Goal: Task Accomplishment & Management: Use online tool/utility

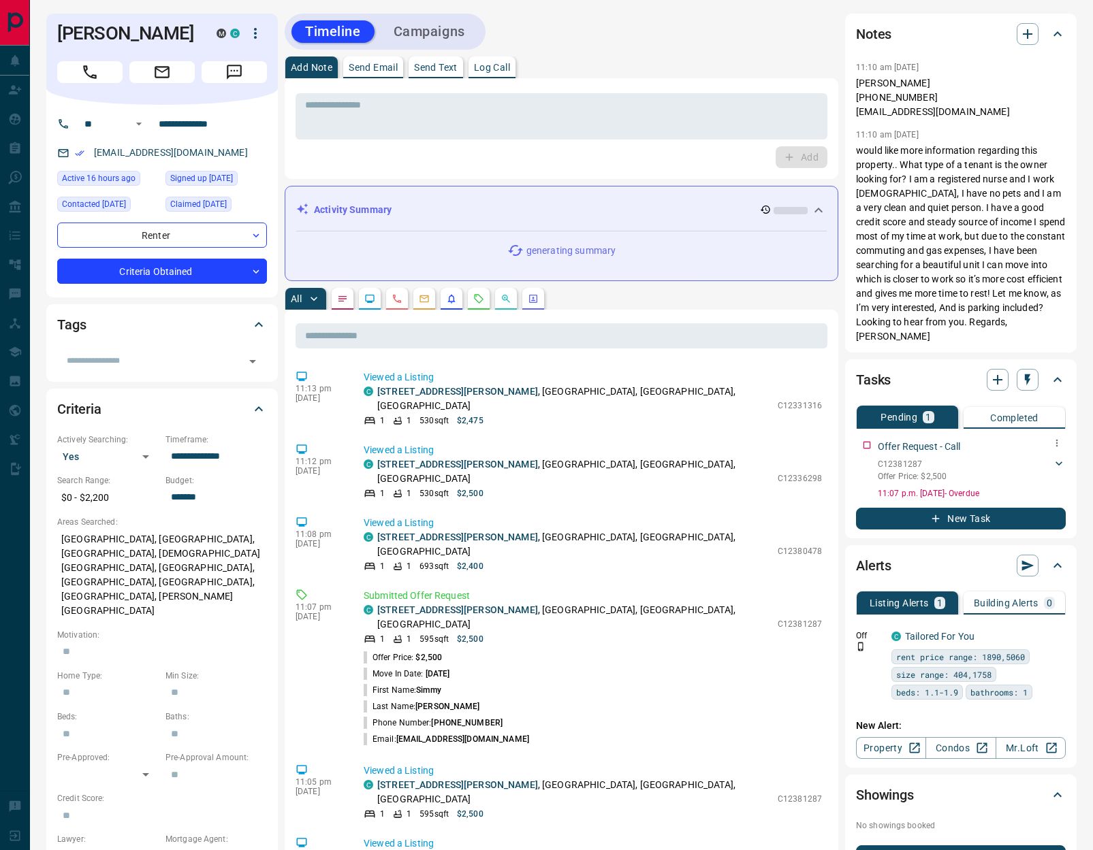
click at [1059, 457] on icon at bounding box center [1059, 464] width 14 height 14
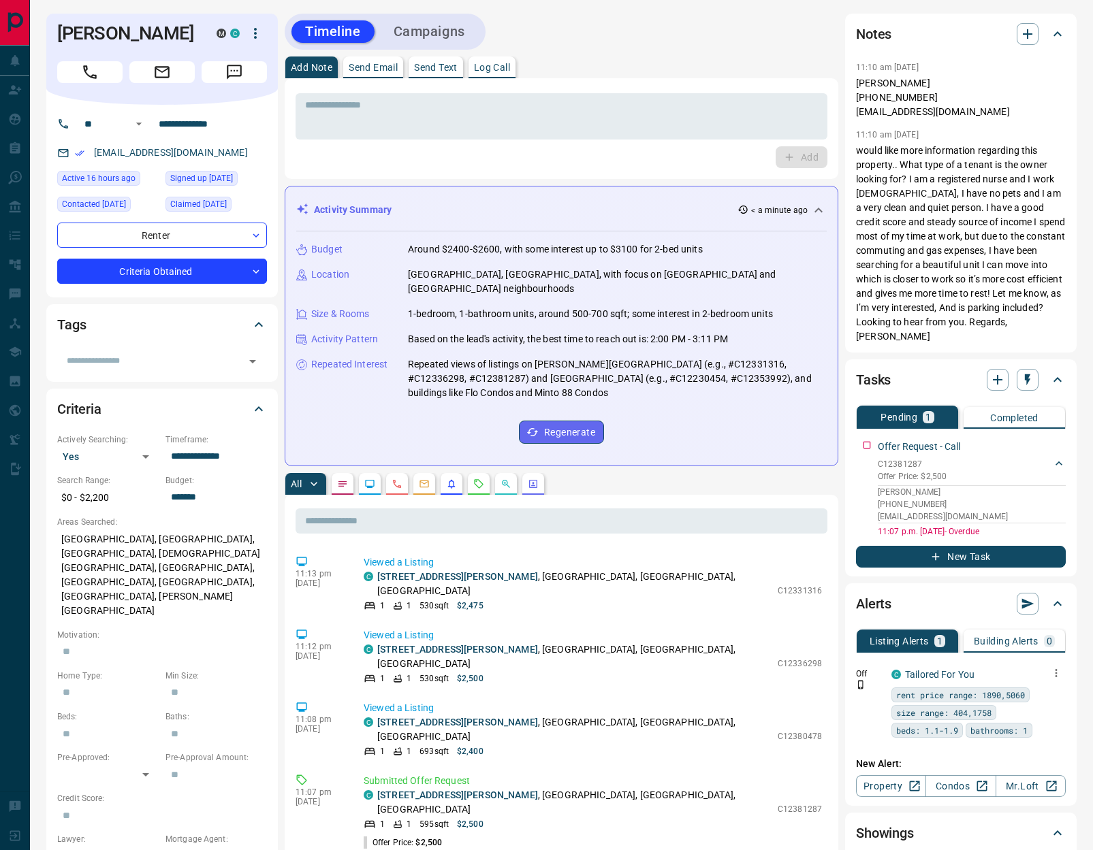
click at [1061, 667] on icon "button" at bounding box center [1056, 673] width 12 height 12
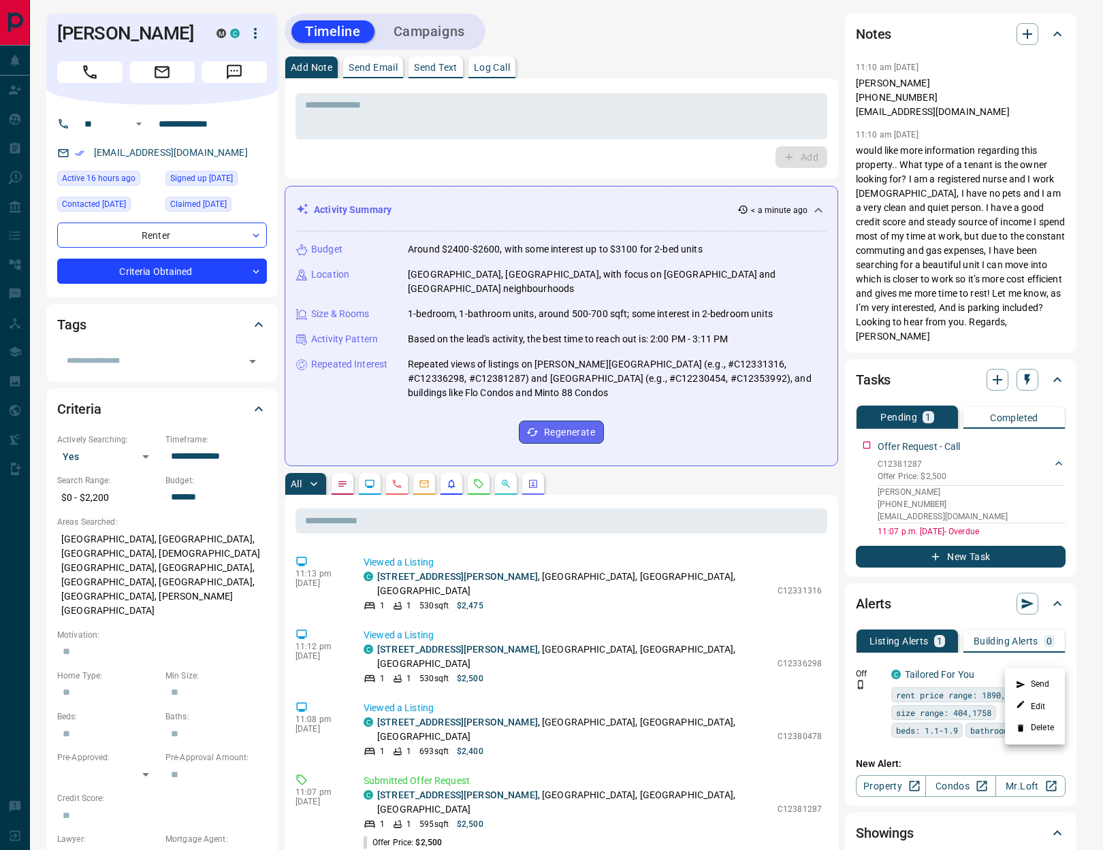
click at [1050, 723] on li "Delete" at bounding box center [1035, 729] width 60 height 22
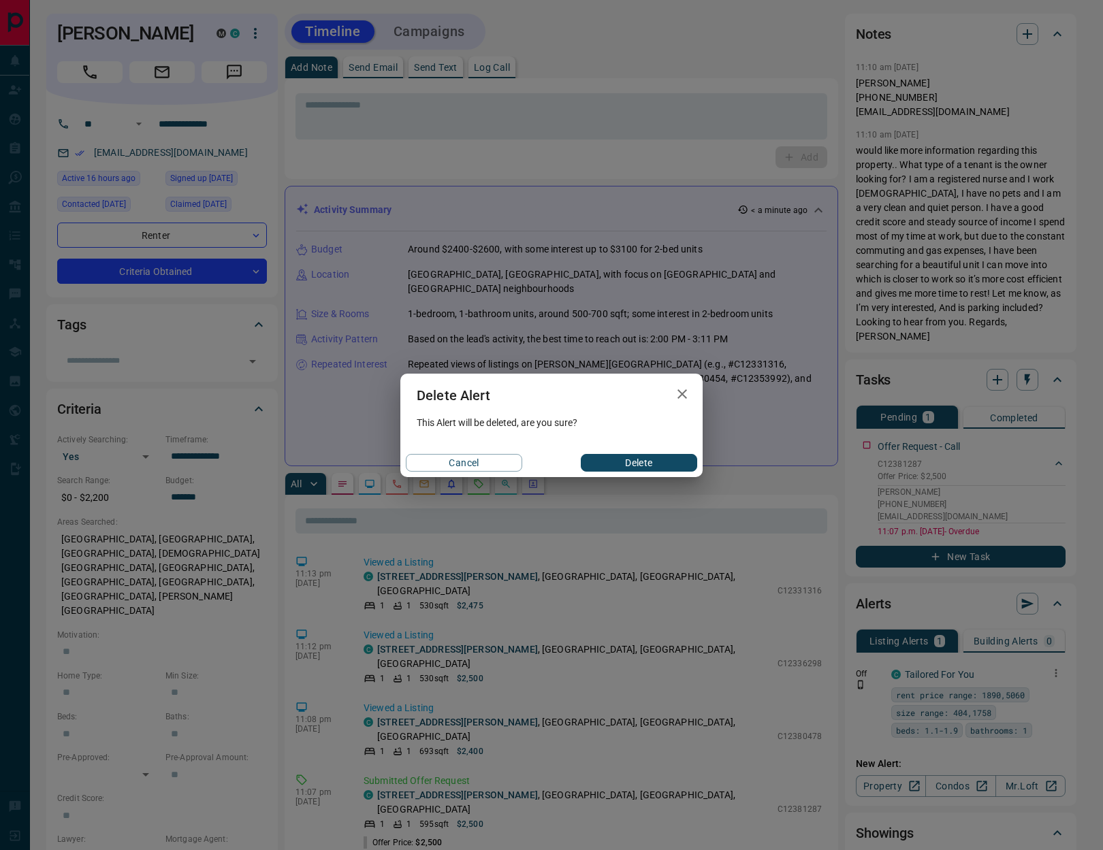
click at [596, 460] on button "Delete" at bounding box center [639, 463] width 116 height 18
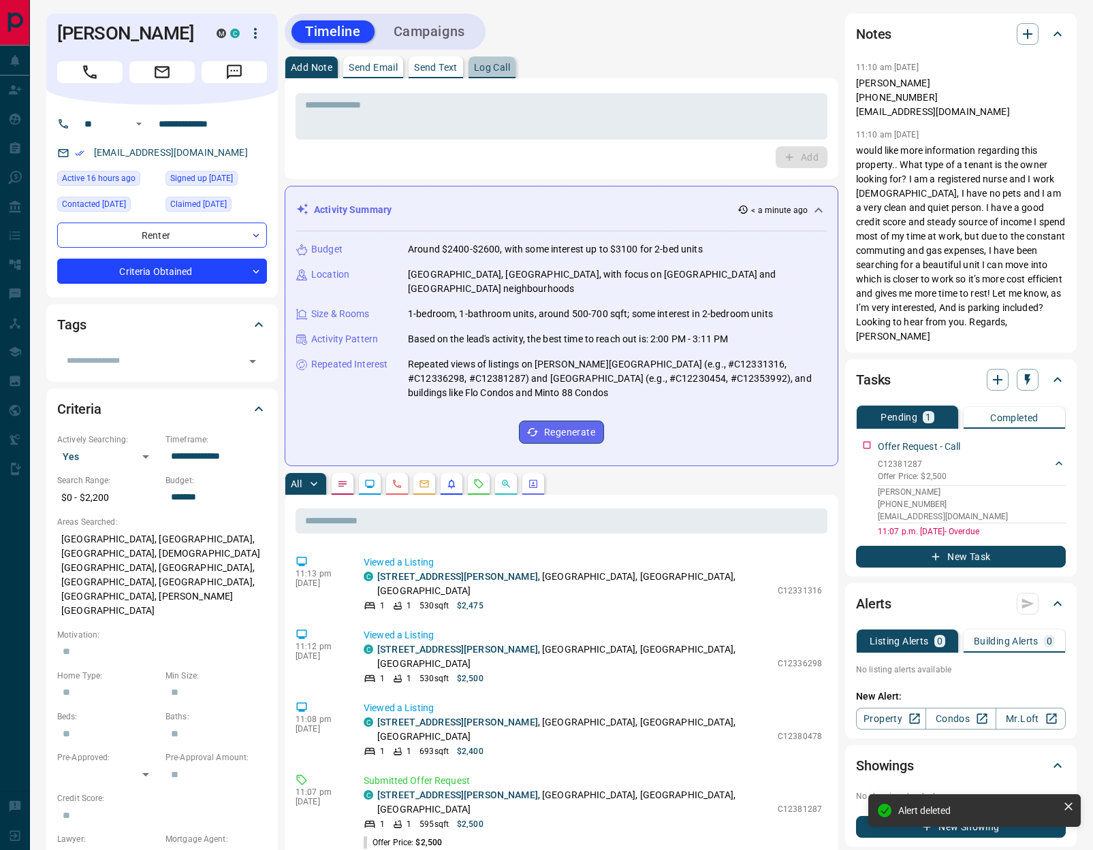
drag, startPoint x: 496, startPoint y: 67, endPoint x: 801, endPoint y: 170, distance: 322.3
click at [496, 68] on p "Log Call" at bounding box center [492, 68] width 36 height 10
click at [801, 156] on button "Log Call" at bounding box center [800, 157] width 54 height 22
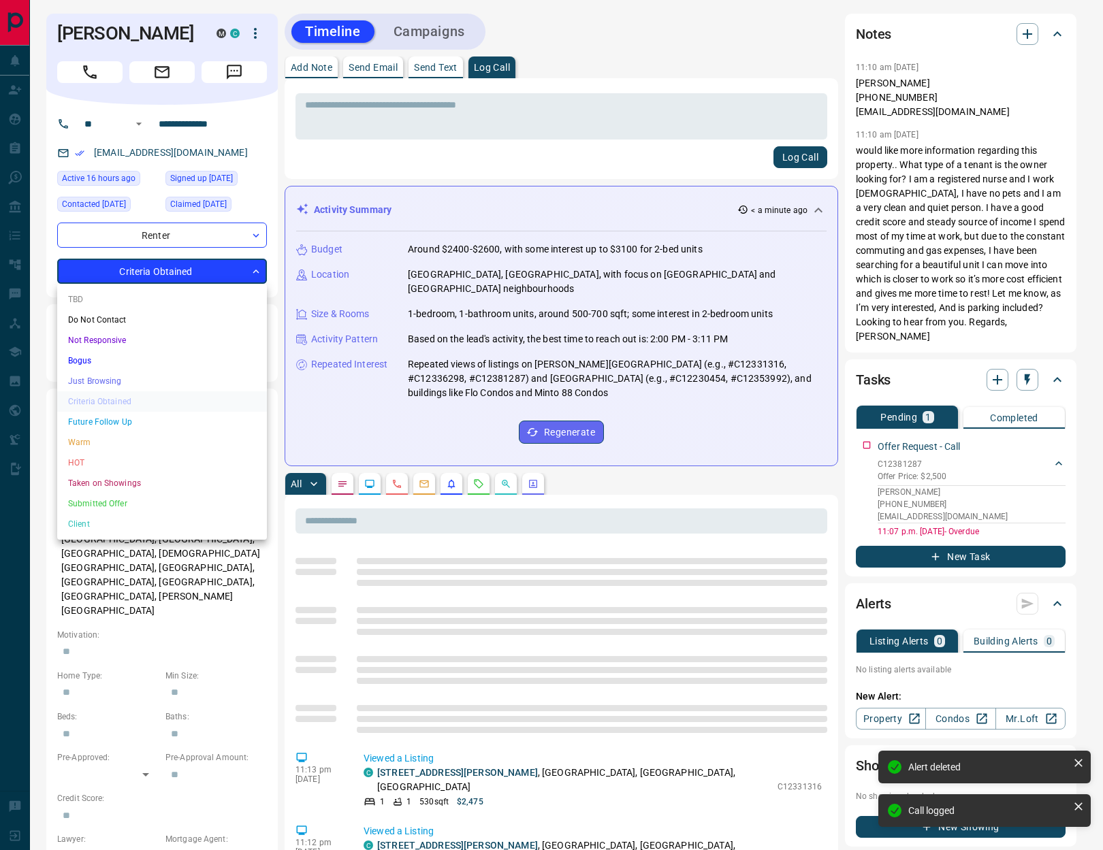
drag, startPoint x: 158, startPoint y: 267, endPoint x: 161, endPoint y: 278, distance: 11.9
click at [158, 268] on body "**********" at bounding box center [551, 834] width 1103 height 1668
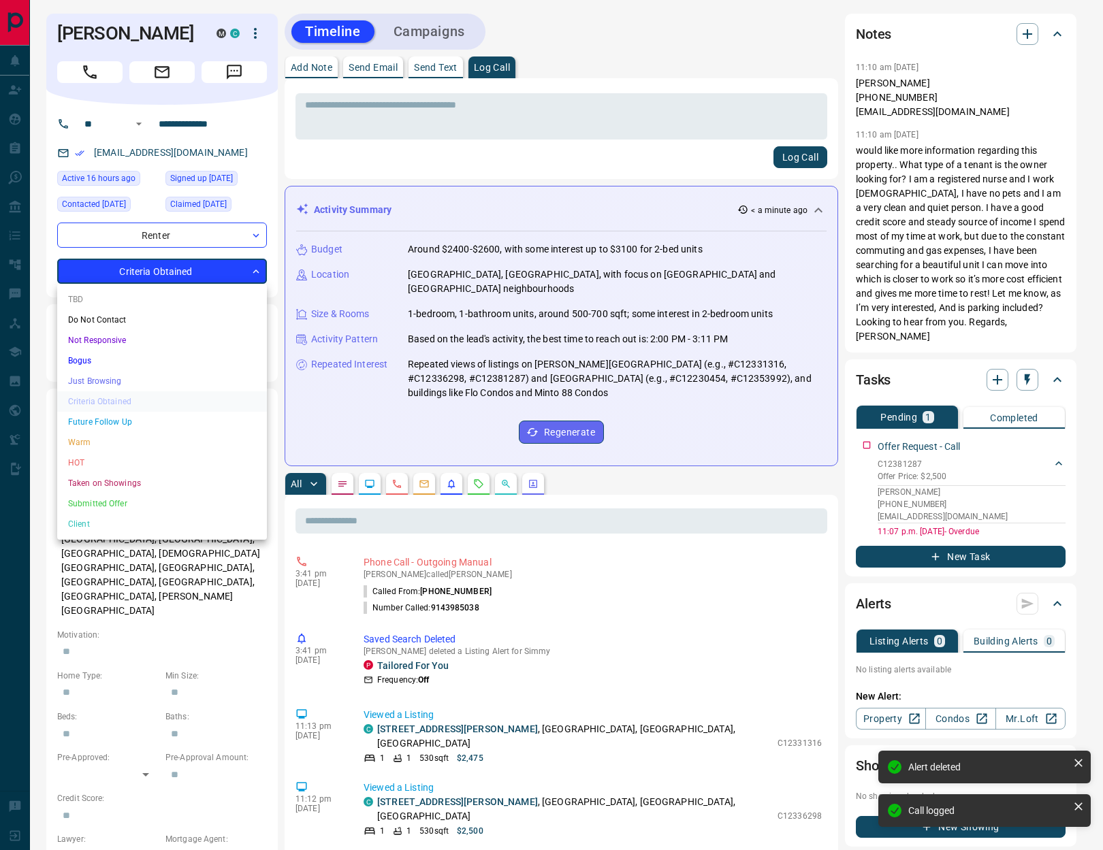
click at [120, 457] on li "HOT" at bounding box center [162, 463] width 210 height 20
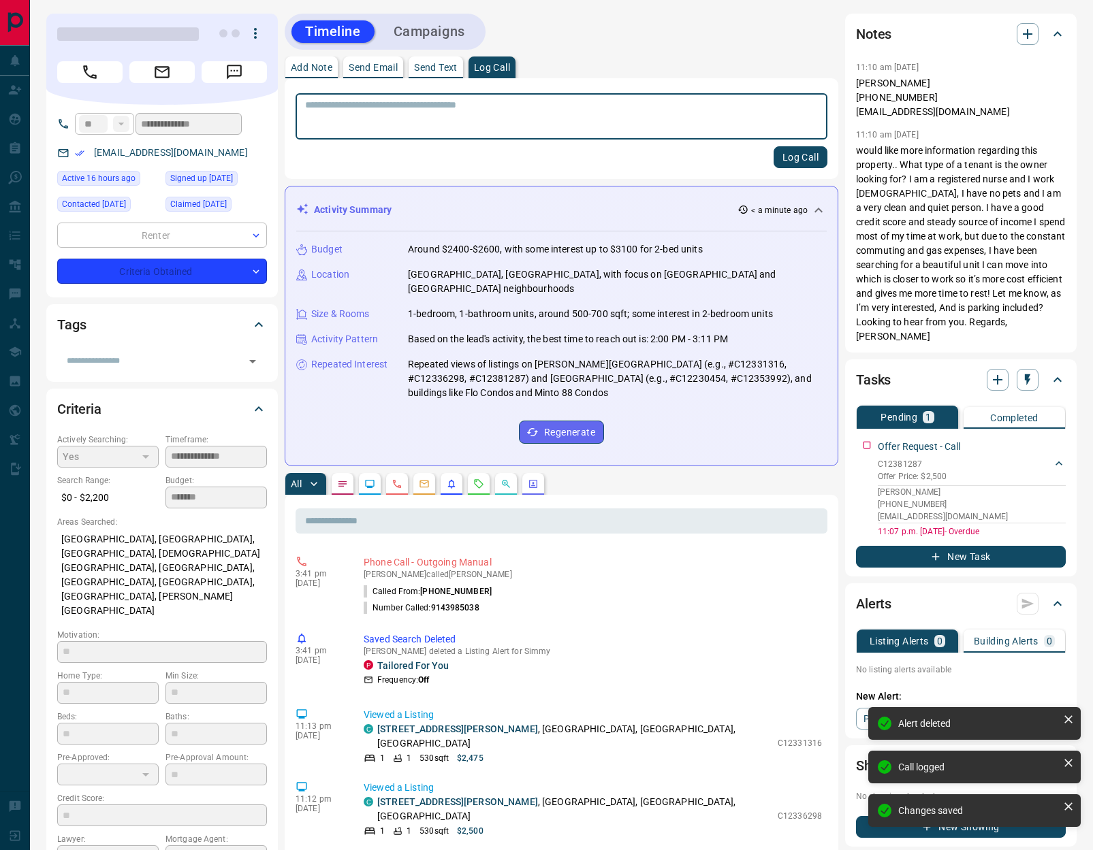
type input "*"
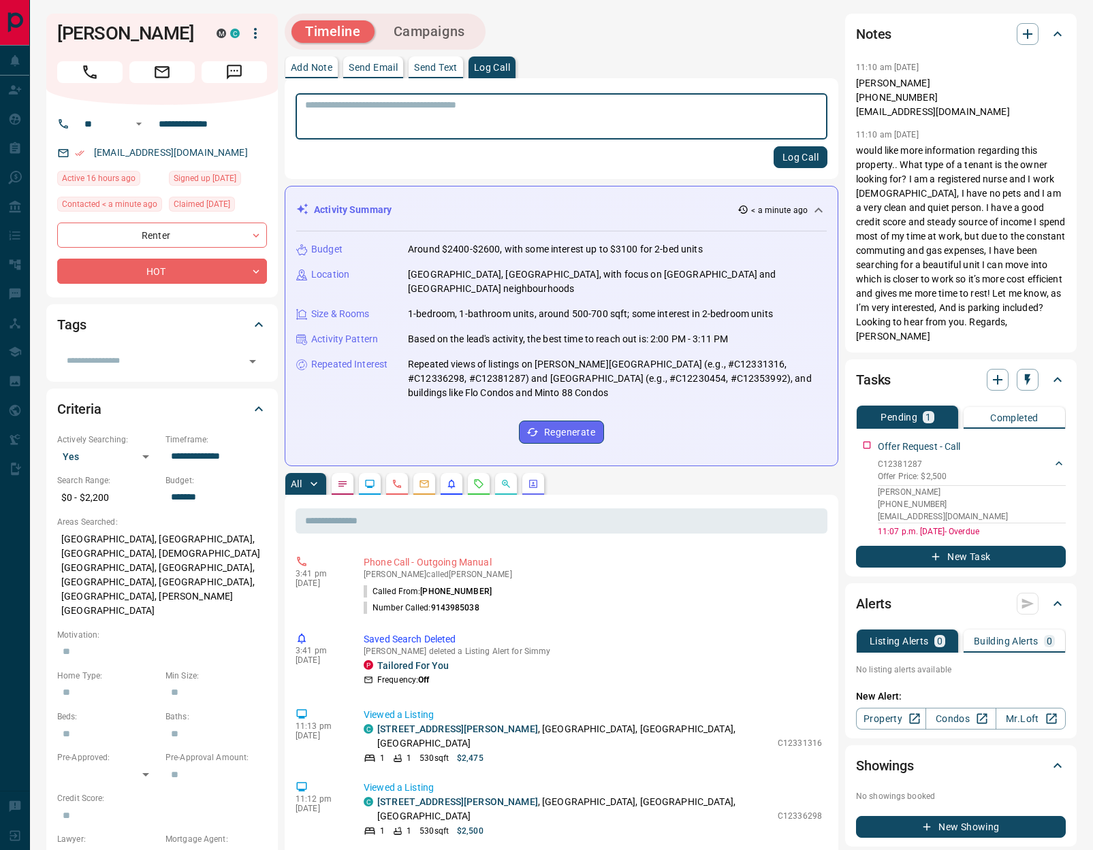
scroll to position [34, 0]
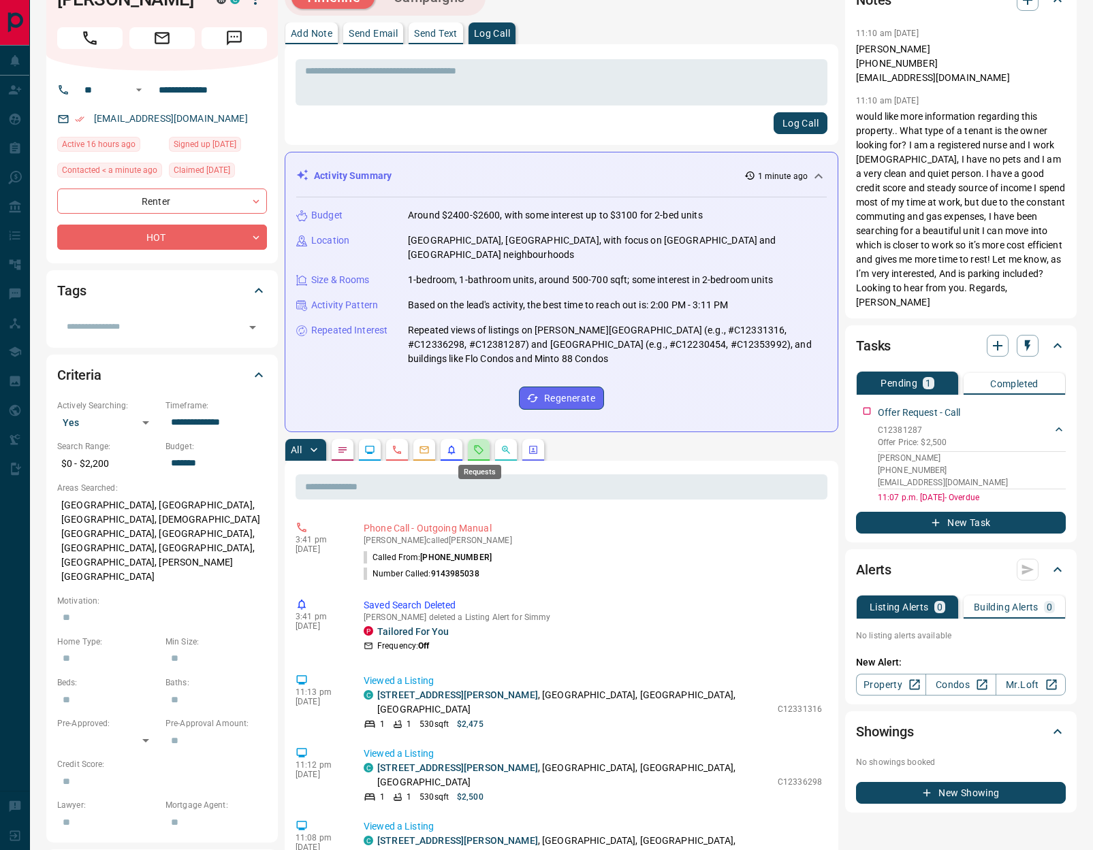
click at [475, 451] on icon "Requests" at bounding box center [478, 450] width 11 height 11
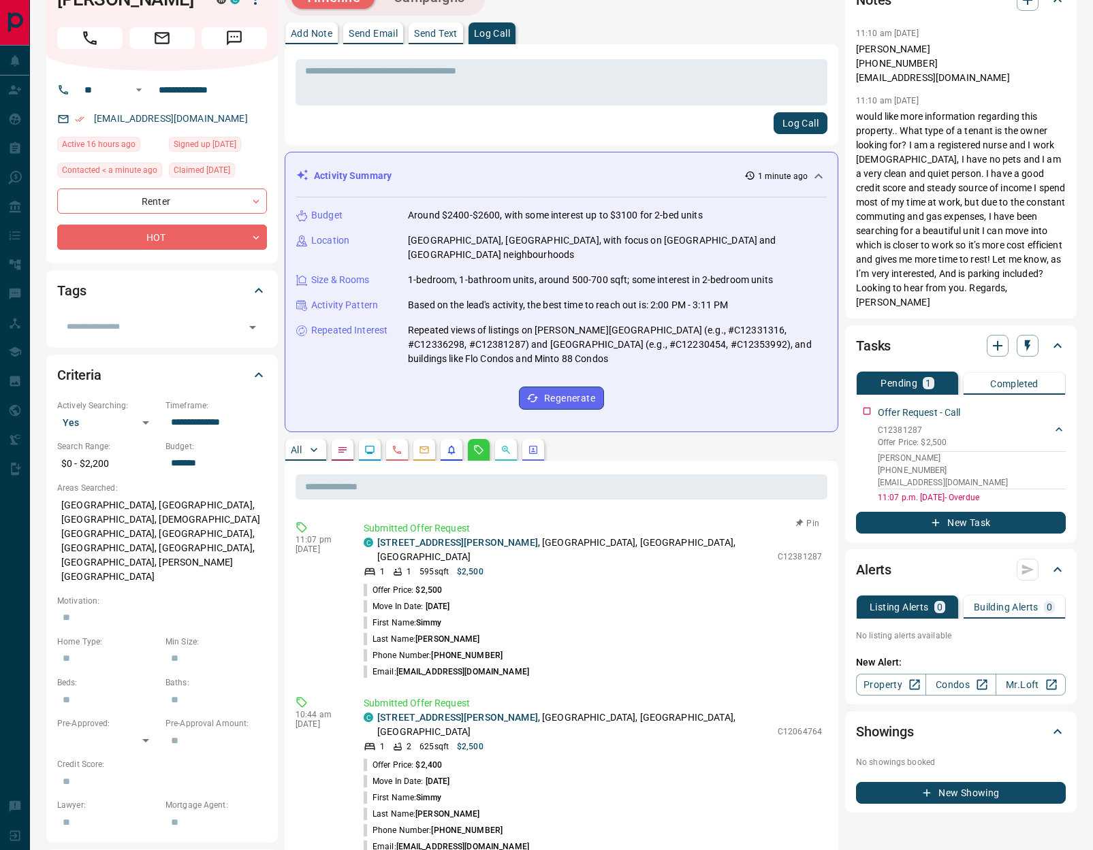
click at [797, 524] on button "Pin" at bounding box center [807, 523] width 39 height 12
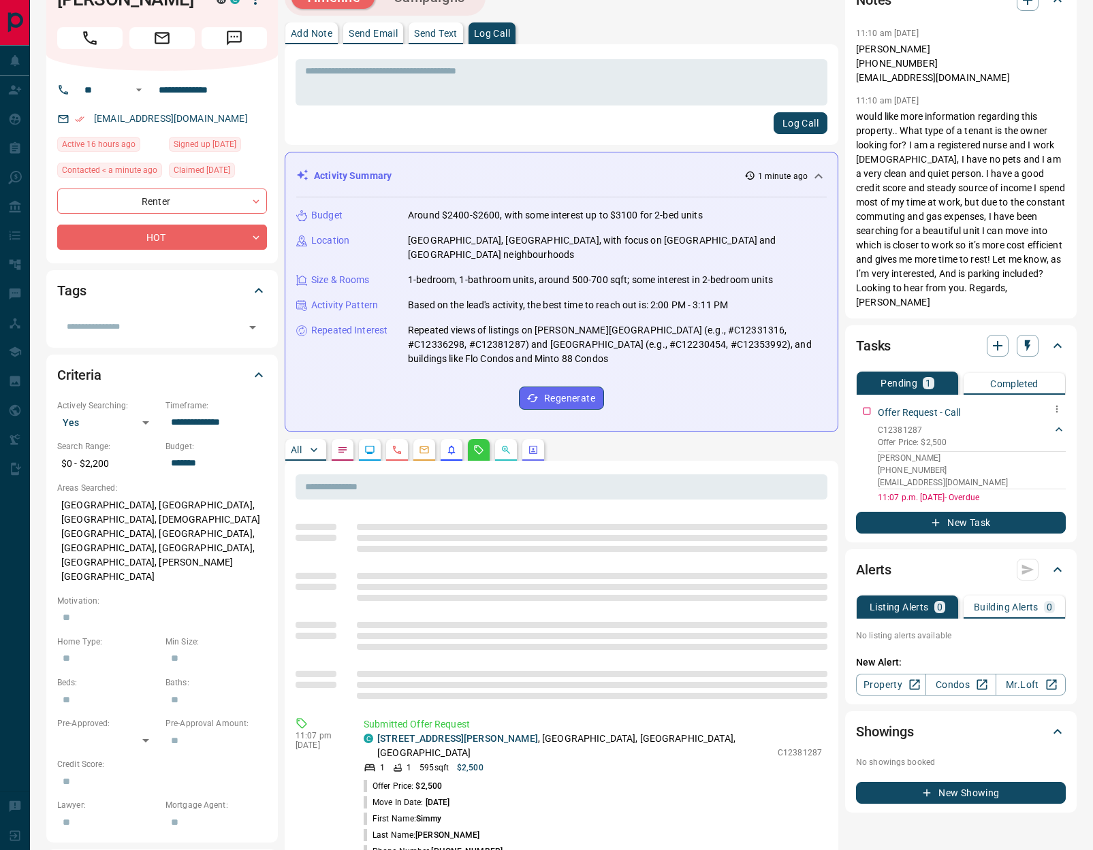
scroll to position [0, 0]
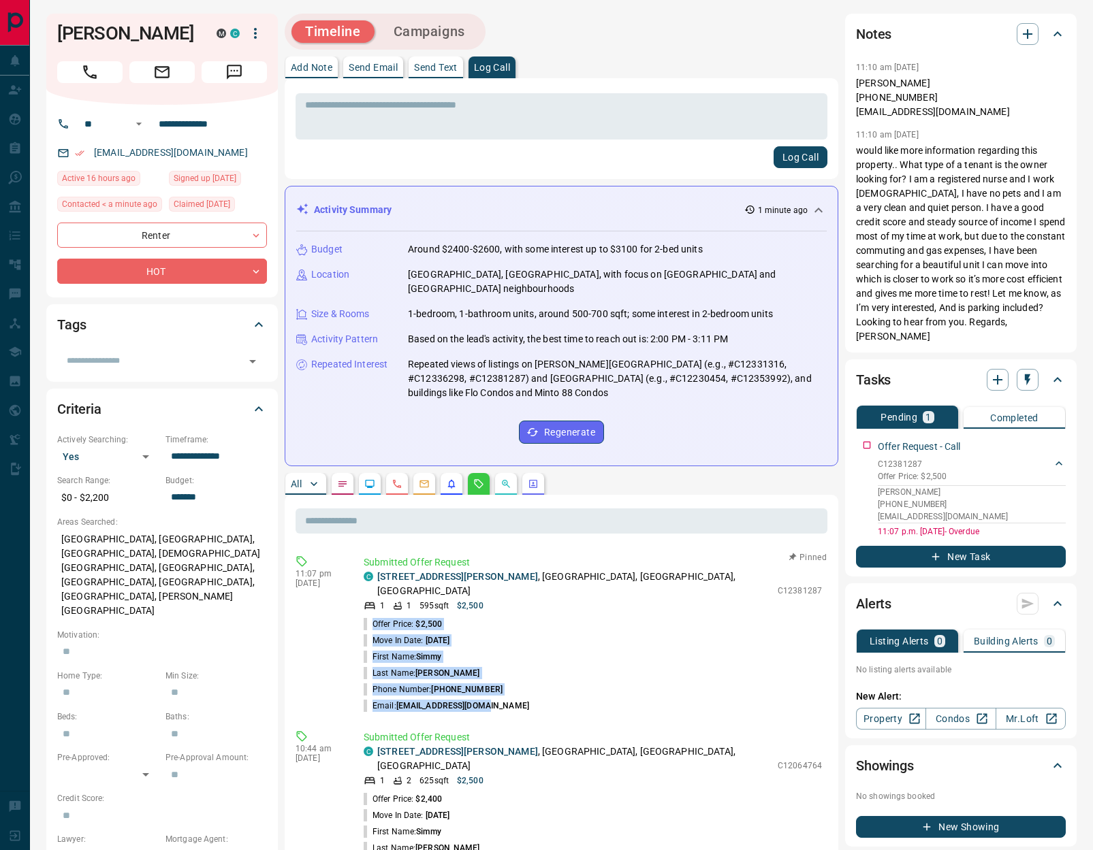
drag, startPoint x: 495, startPoint y: 694, endPoint x: 368, endPoint y: 609, distance: 152.2
click at [368, 616] on ul "Offer Price: $2,500 Move In Date: [DATE] First Name: [PERSON_NAME] Last Name: […" at bounding box center [593, 665] width 458 height 98
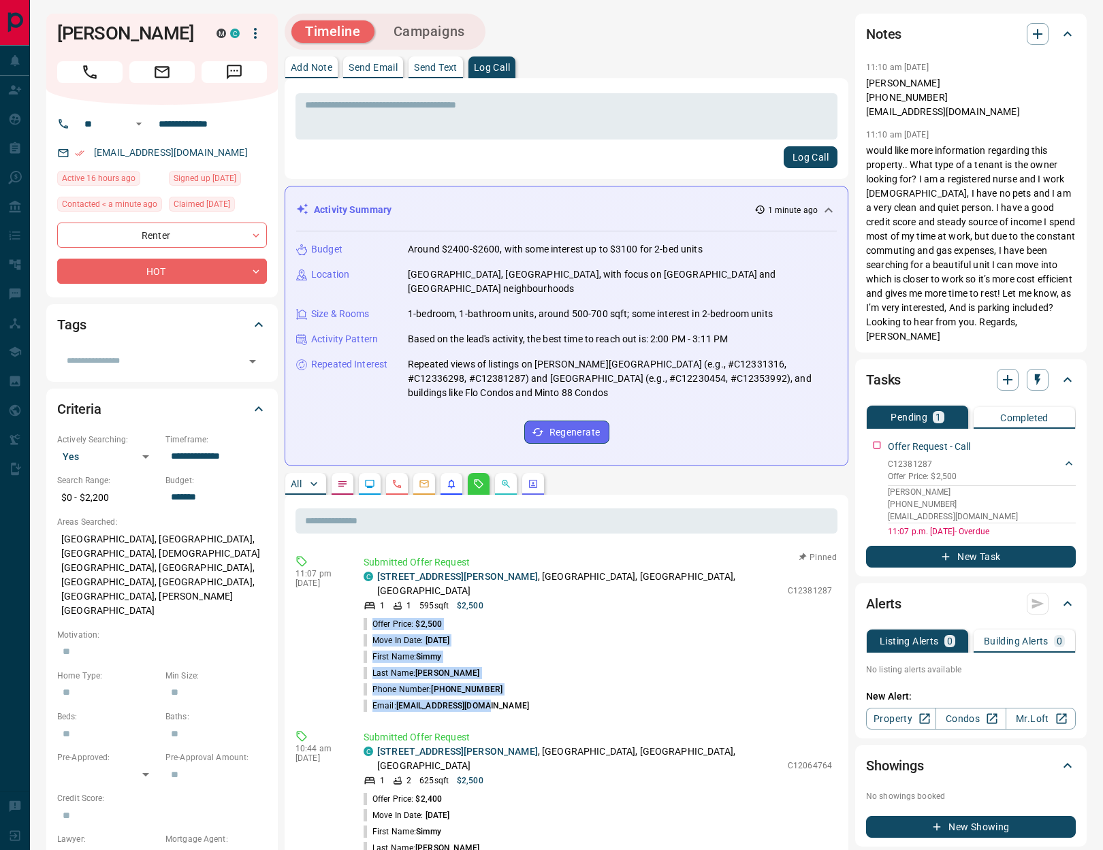
copy ul "Offer Price: $2,500 Move In Date: [DATE] First Name: [PERSON_NAME] Last Name: […"
click at [1036, 29] on icon "button" at bounding box center [1038, 34] width 16 height 16
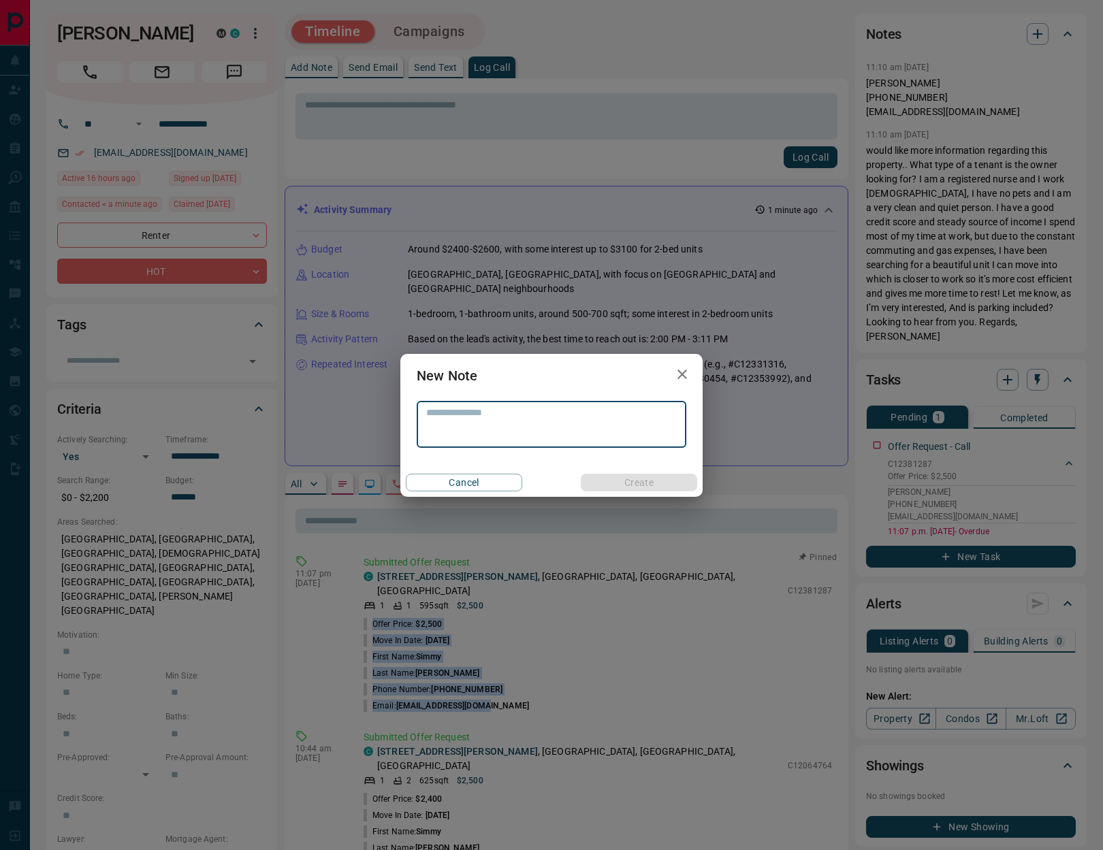
drag, startPoint x: 527, startPoint y: 428, endPoint x: 537, endPoint y: 430, distance: 10.3
click at [528, 429] on textarea at bounding box center [551, 424] width 251 height 35
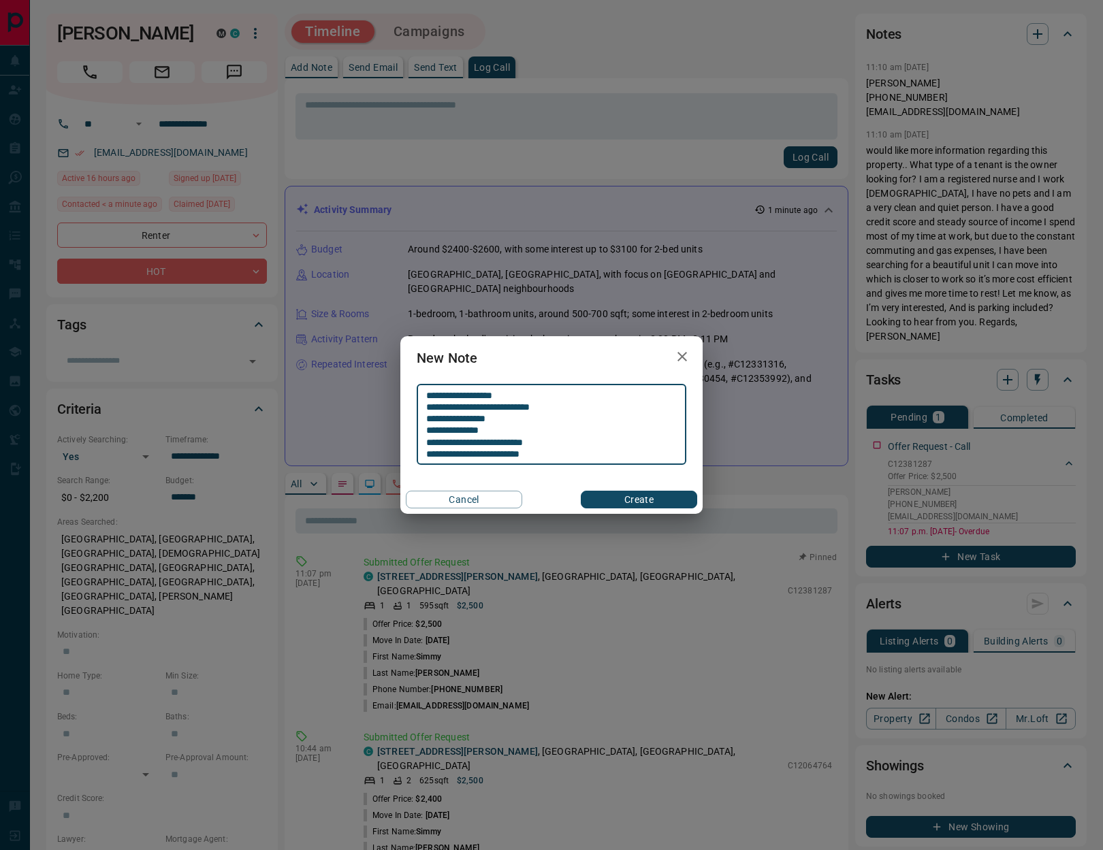
type textarea "**********"
click at [628, 494] on button "Create" at bounding box center [639, 500] width 116 height 18
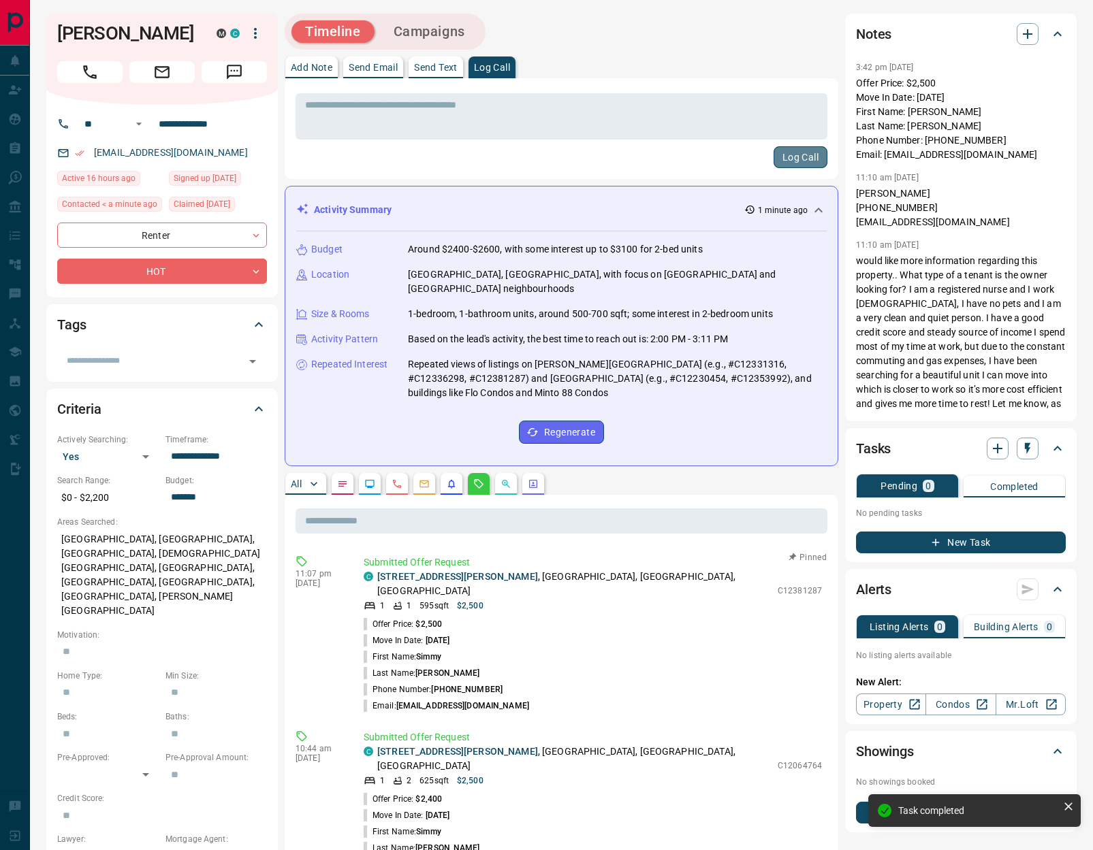
click at [812, 157] on button "Log Call" at bounding box center [800, 157] width 54 height 22
